Goal: Task Accomplishment & Management: Manage account settings

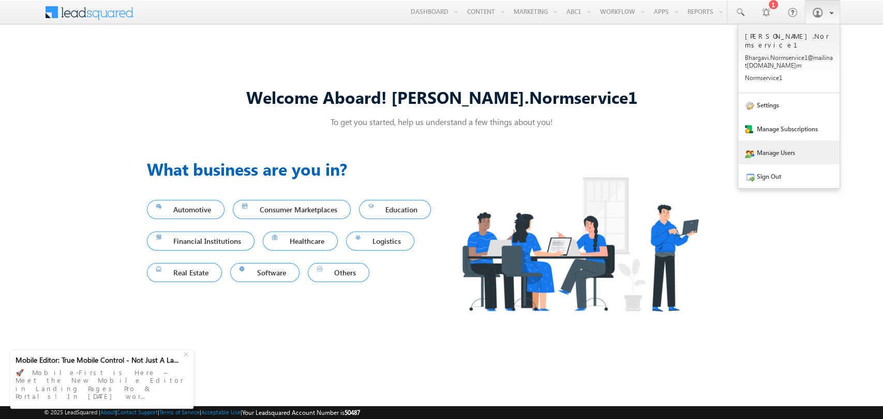
click at [768, 148] on link "Manage Users" at bounding box center [788, 153] width 101 height 24
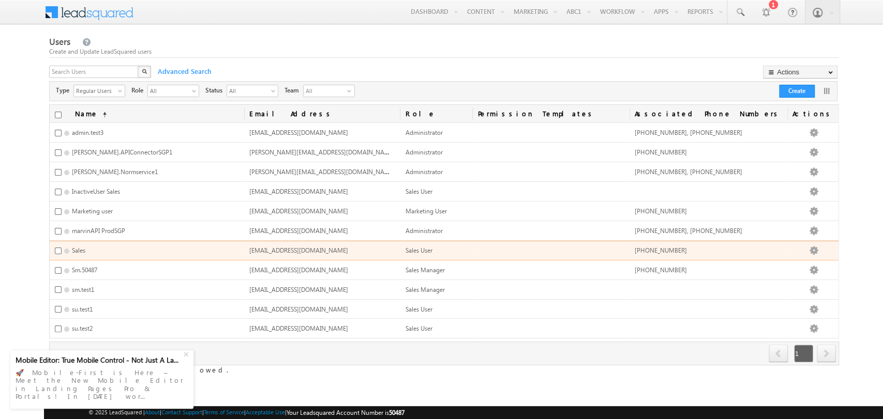
click at [298, 247] on span "[EMAIL_ADDRESS][DOMAIN_NAME]" at bounding box center [298, 251] width 99 height 8
copy span "[EMAIL_ADDRESS][DOMAIN_NAME]"
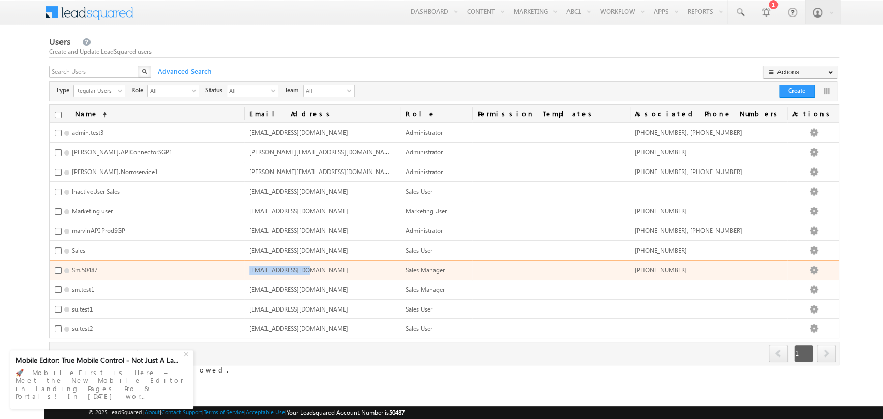
drag, startPoint x: 254, startPoint y: 265, endPoint x: 312, endPoint y: 262, distance: 58.5
click at [312, 266] on div "[EMAIL_ADDRESS][DOMAIN_NAME]" at bounding box center [298, 270] width 99 height 9
copy span "[EMAIL_ADDRESS][DOMAIN_NAME]"
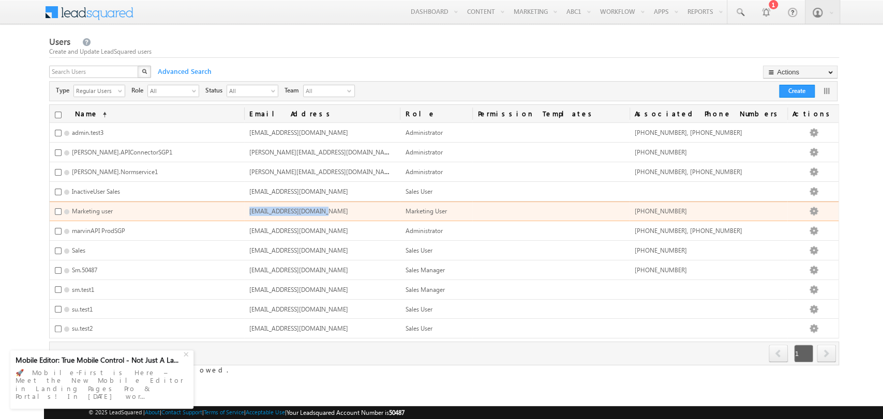
drag, startPoint x: 256, startPoint y: 207, endPoint x: 321, endPoint y: 209, distance: 65.7
click at [321, 209] on span "[EMAIL_ADDRESS][DOMAIN_NAME]" at bounding box center [298, 211] width 99 height 8
copy span "[EMAIL_ADDRESS][DOMAIN_NAME]"
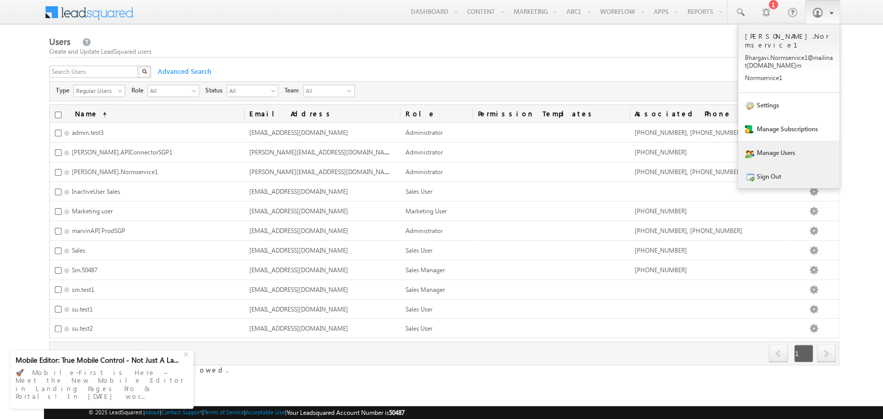
click at [767, 179] on link "Sign Out" at bounding box center [788, 176] width 101 height 24
